Goal: Book appointment/travel/reservation

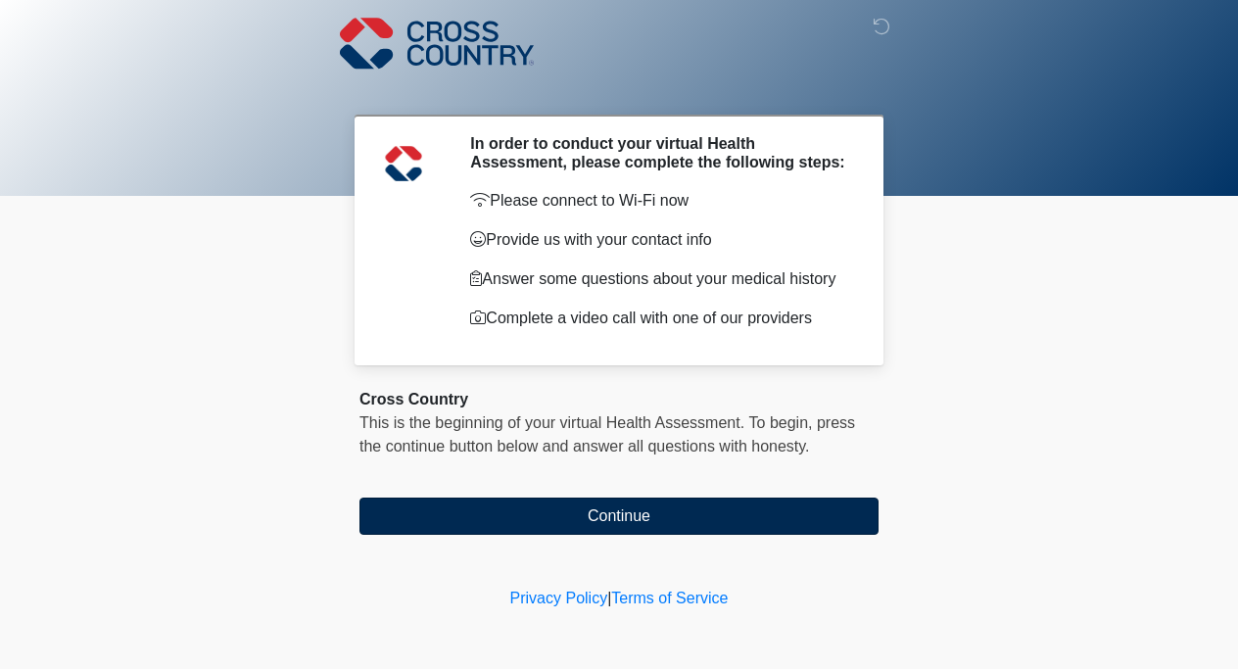
click at [634, 526] on button "Continue" at bounding box center [618, 515] width 519 height 37
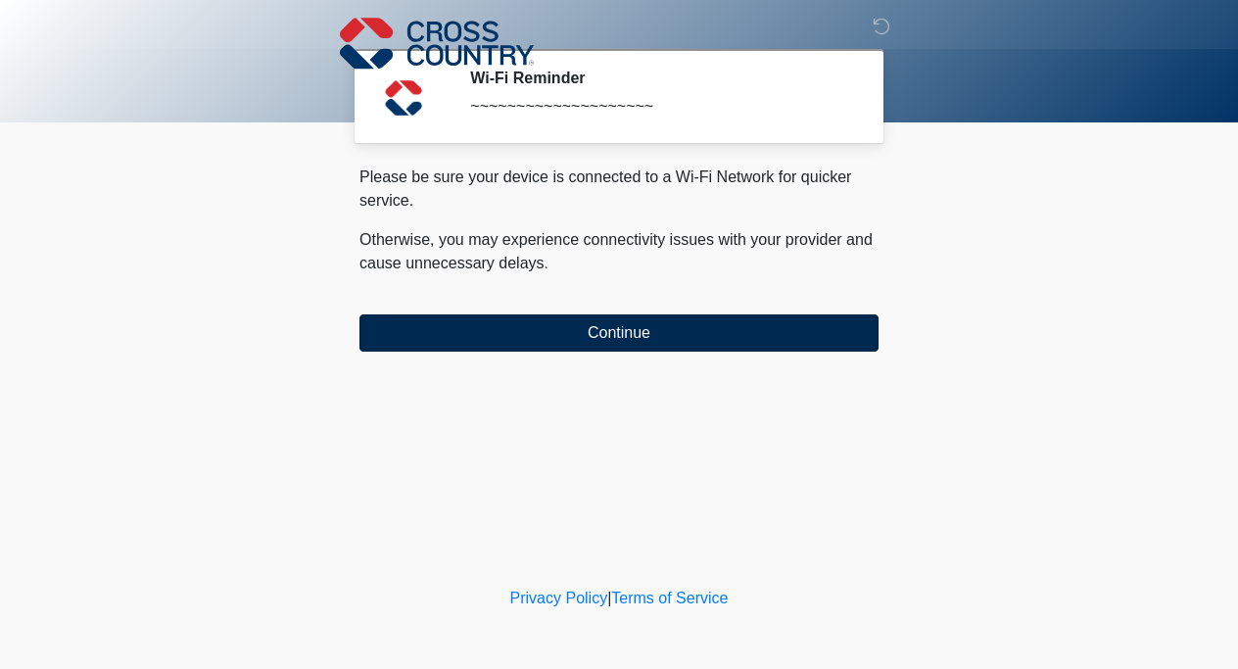
click at [622, 333] on button "Continue" at bounding box center [618, 332] width 519 height 37
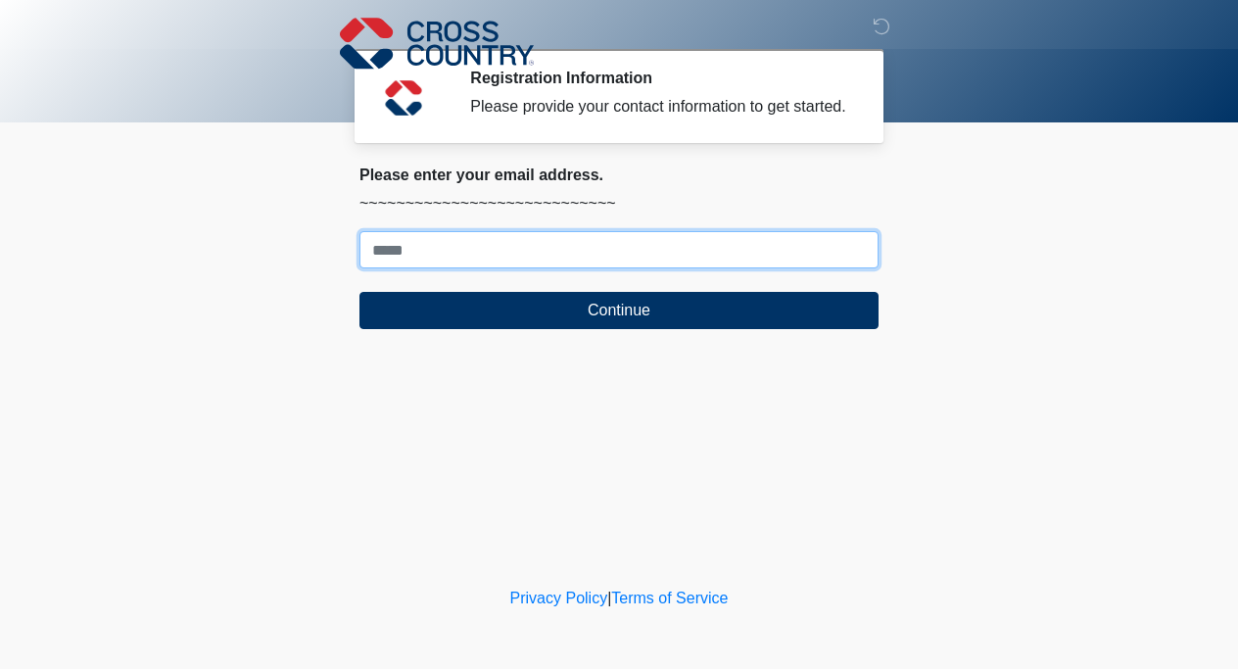
click at [600, 268] on input "Where should we email your response?" at bounding box center [618, 249] width 519 height 37
type input "**********"
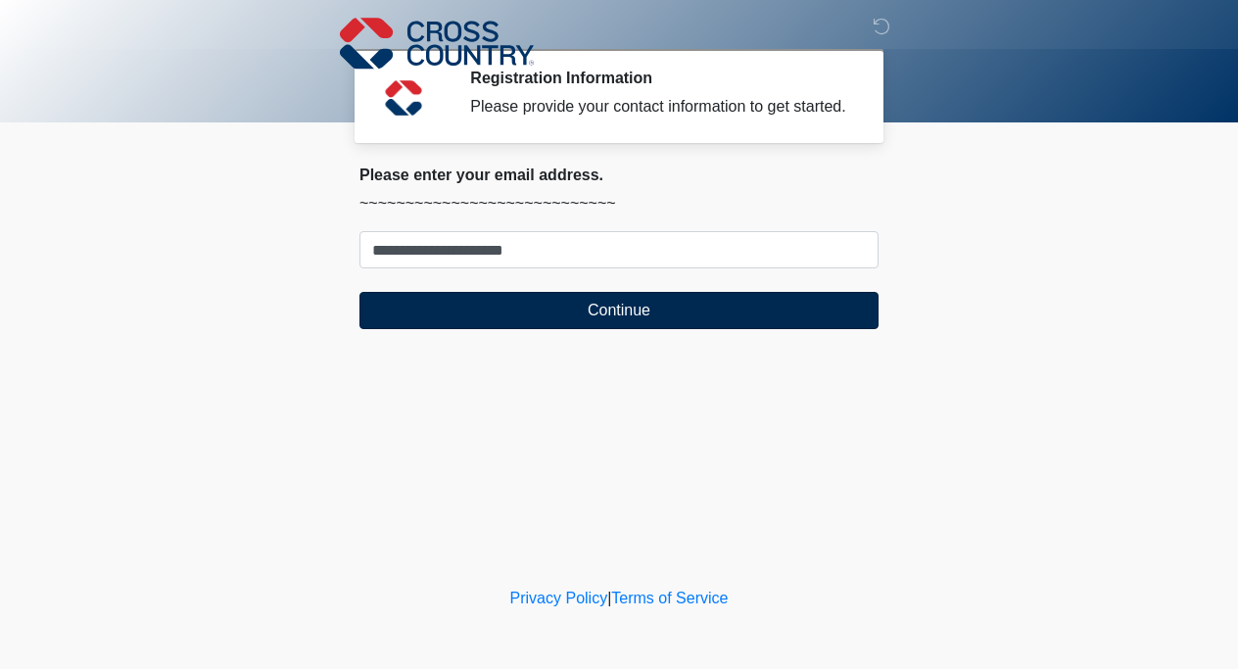
click at [630, 322] on button "Continue" at bounding box center [618, 310] width 519 height 37
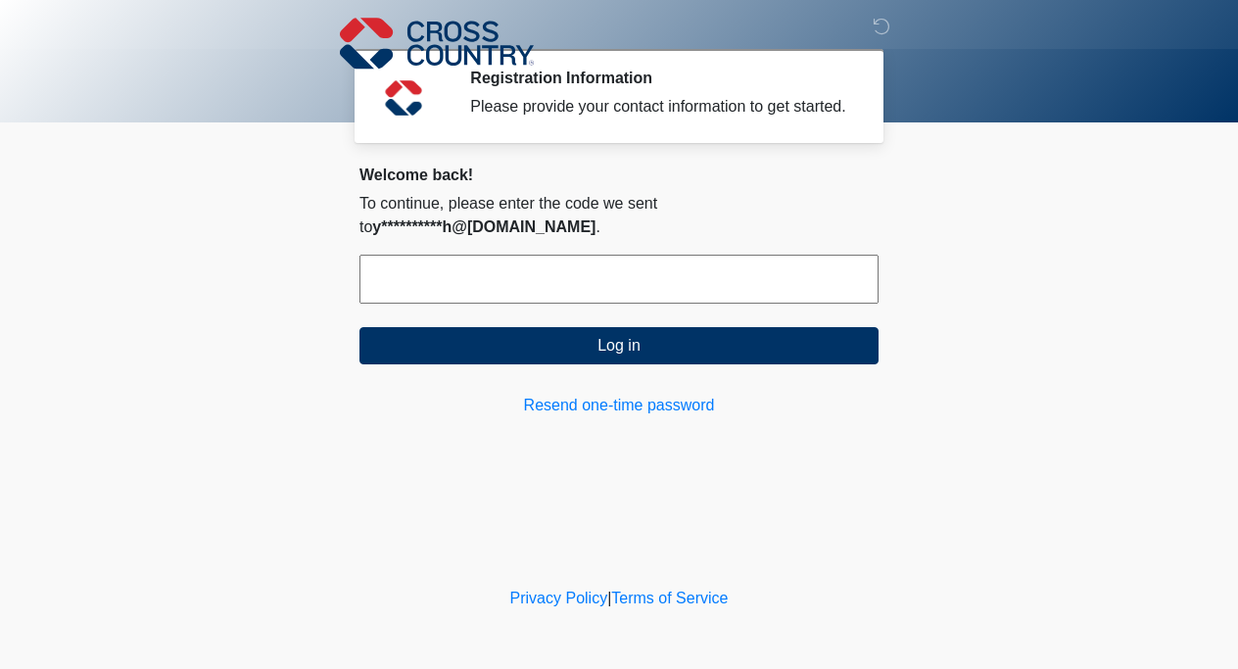
click at [631, 268] on input "text" at bounding box center [618, 279] width 519 height 49
type input "*"
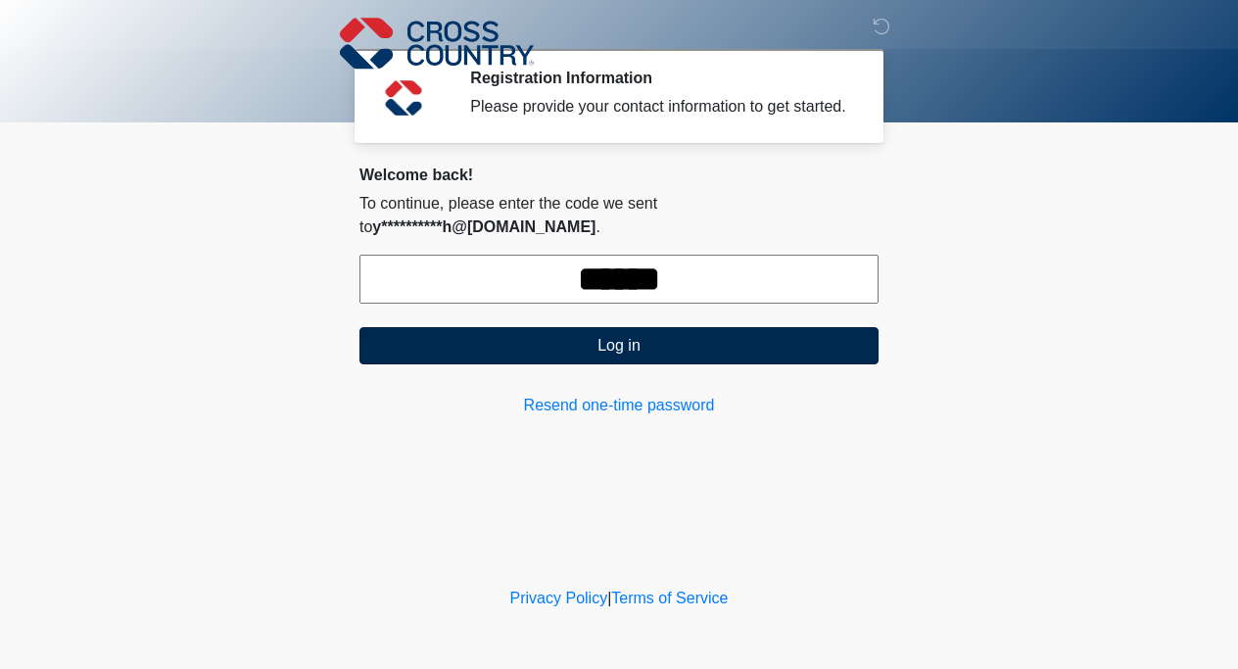
type input "******"
click at [645, 349] on button "Log in" at bounding box center [618, 345] width 519 height 37
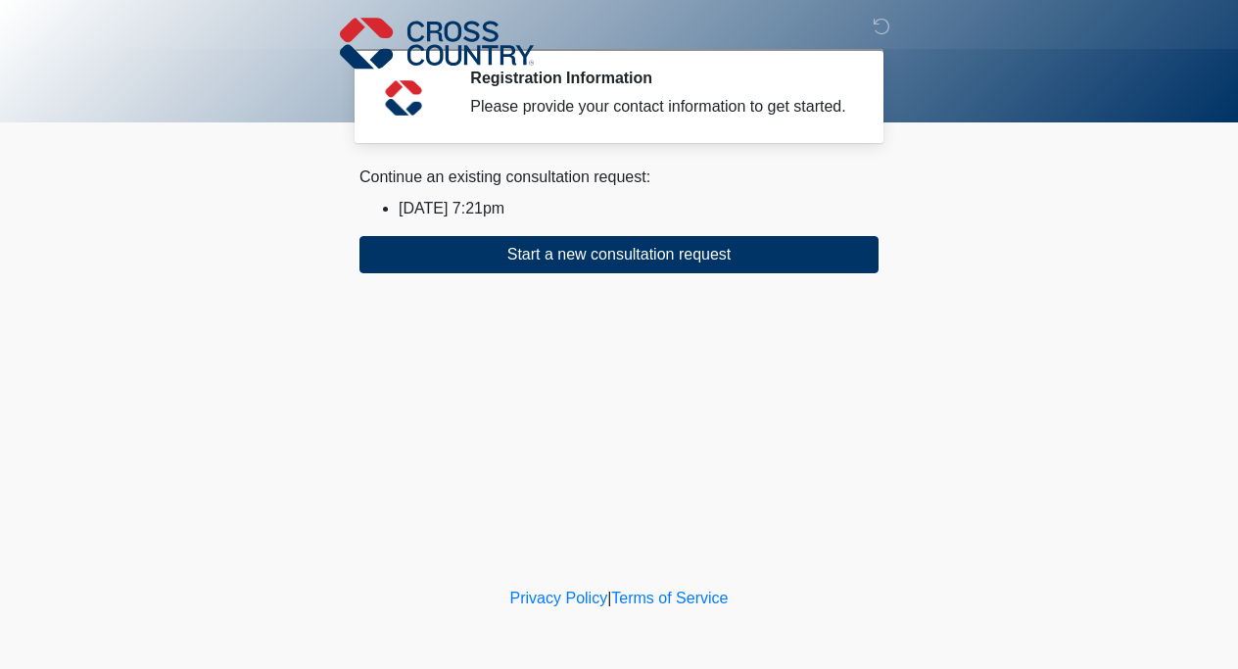
click at [447, 220] on li "[DATE] 7:21pm" at bounding box center [639, 209] width 480 height 24
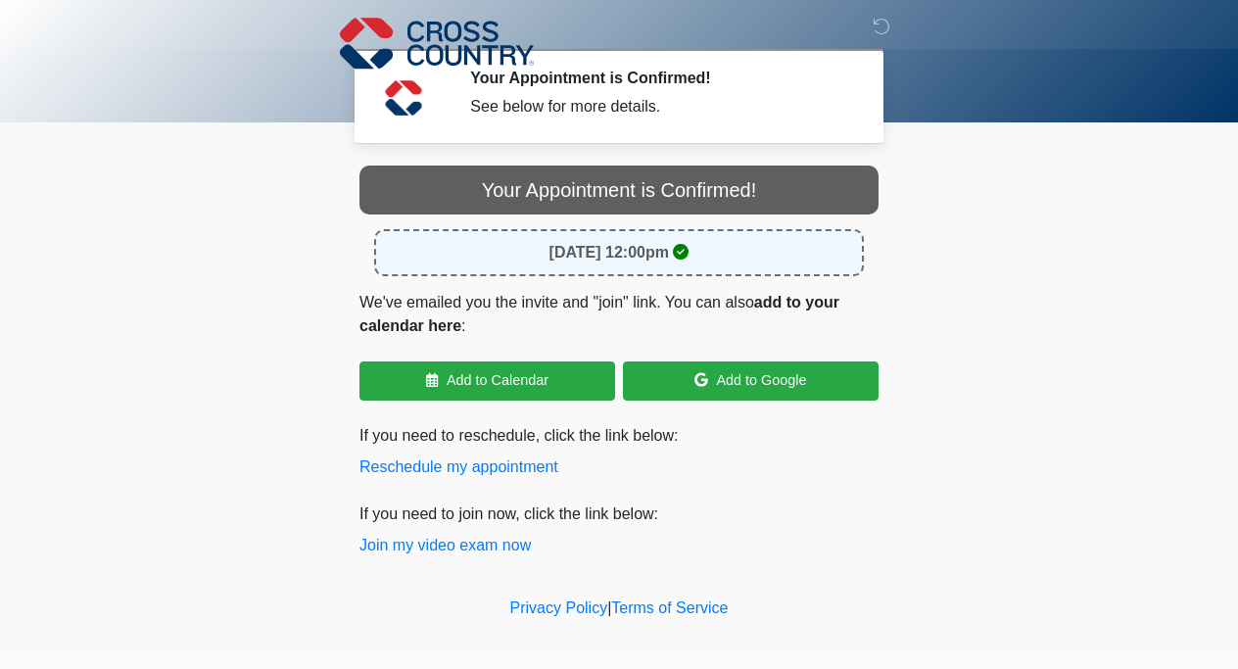
click at [994, 300] on body "‎ ‎ ‎ Your Appointment is Confirmed! See below for more details. Please connect…" at bounding box center [619, 334] width 1238 height 669
click at [453, 554] on button "Join my video exam now" at bounding box center [444, 546] width 171 height 24
